Goal: Task Accomplishment & Management: Manage account settings

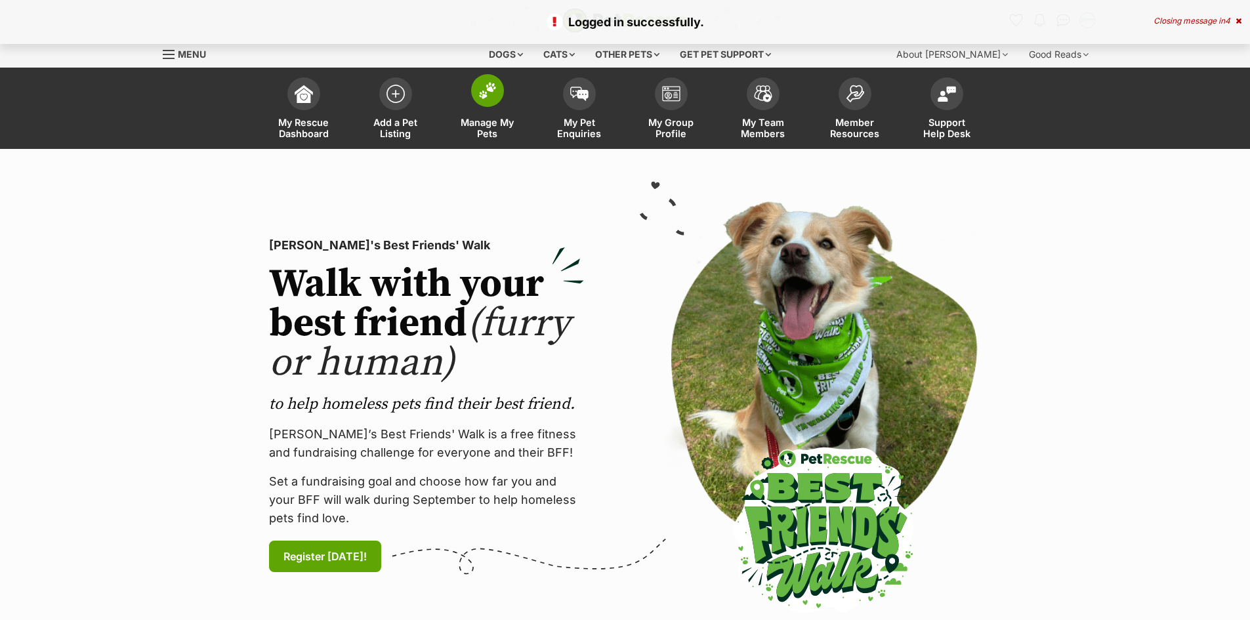
drag, startPoint x: 0, startPoint y: 0, endPoint x: 478, endPoint y: 117, distance: 492.5
click at [478, 117] on span "Manage My Pets" at bounding box center [487, 128] width 59 height 22
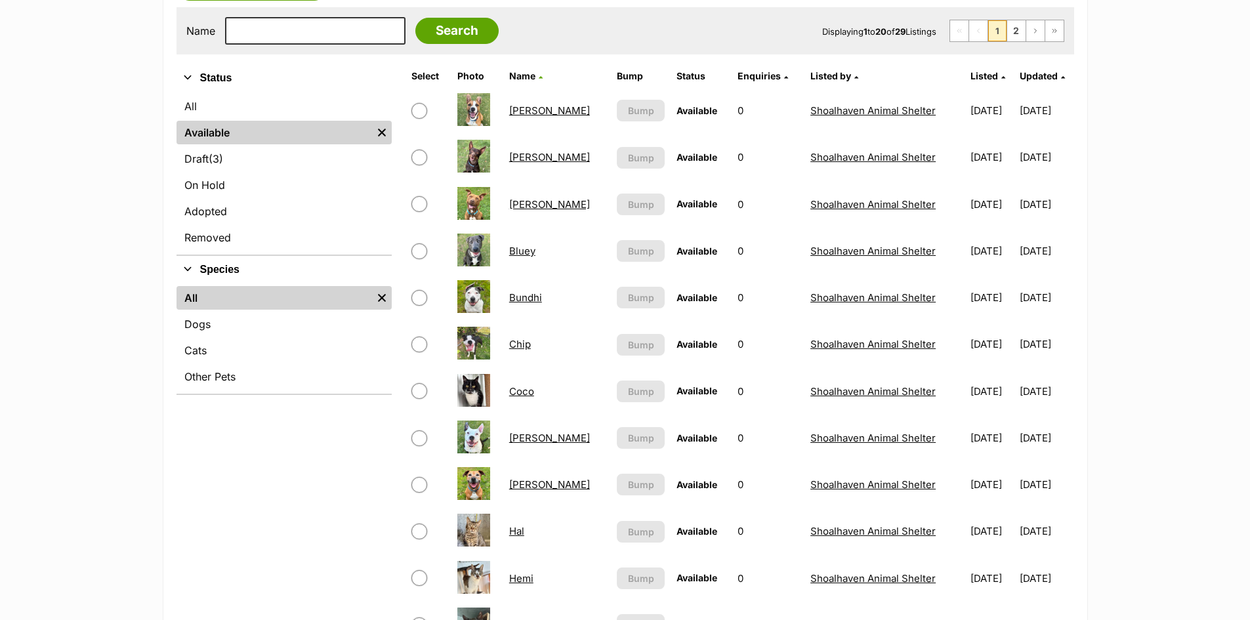
scroll to position [656, 0]
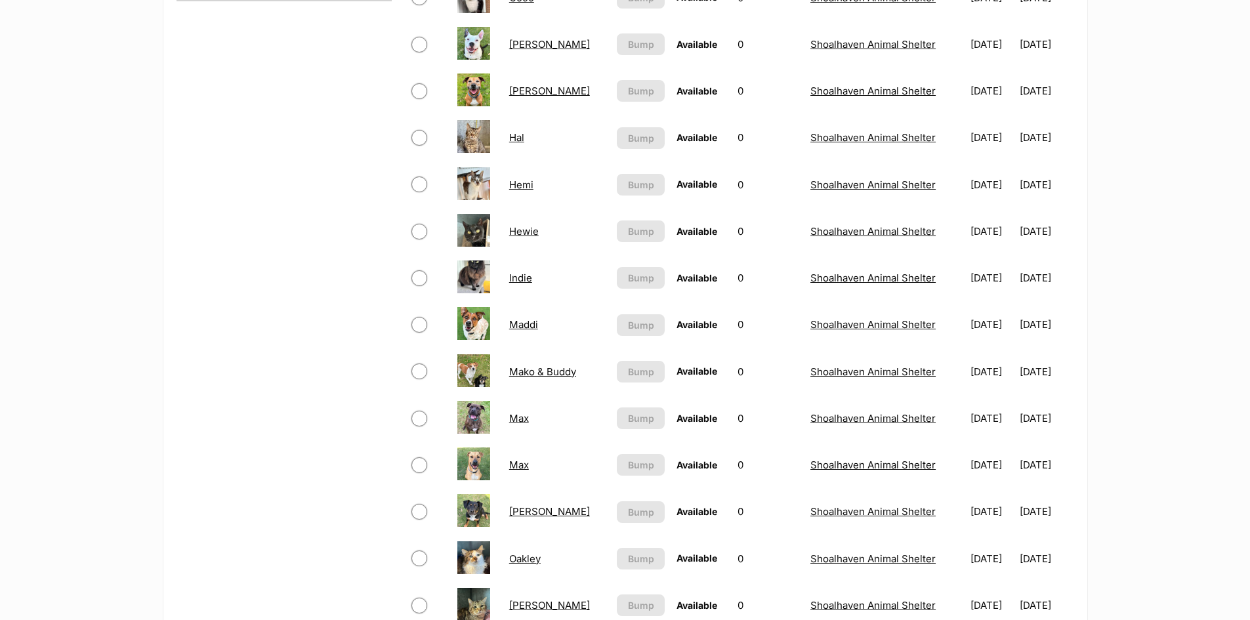
click at [517, 465] on link "Max" at bounding box center [519, 465] width 20 height 12
